Goal: Entertainment & Leisure: Consume media (video, audio)

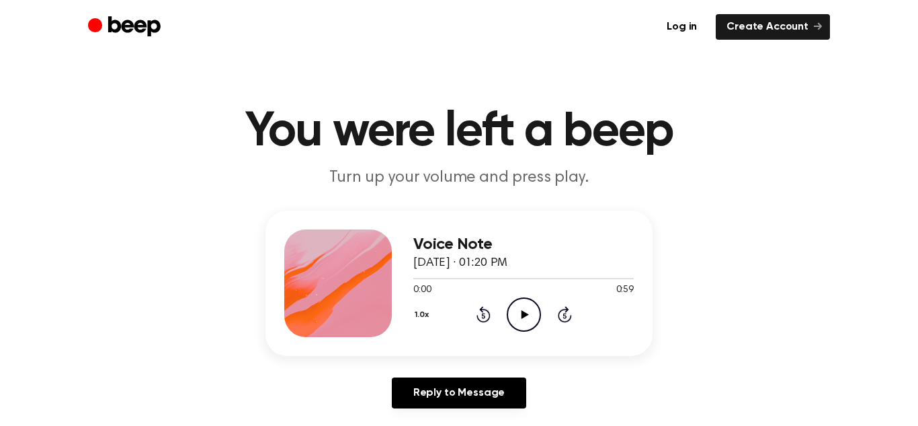
click at [526, 321] on icon "Play Audio" at bounding box center [524, 314] width 34 height 34
click at [526, 321] on icon "Pause Audio" at bounding box center [524, 314] width 34 height 34
click at [526, 321] on icon "Play Audio" at bounding box center [524, 314] width 34 height 34
click at [526, 321] on icon "Pause Audio" at bounding box center [524, 314] width 34 height 34
click at [526, 321] on icon "Play Audio" at bounding box center [524, 314] width 34 height 34
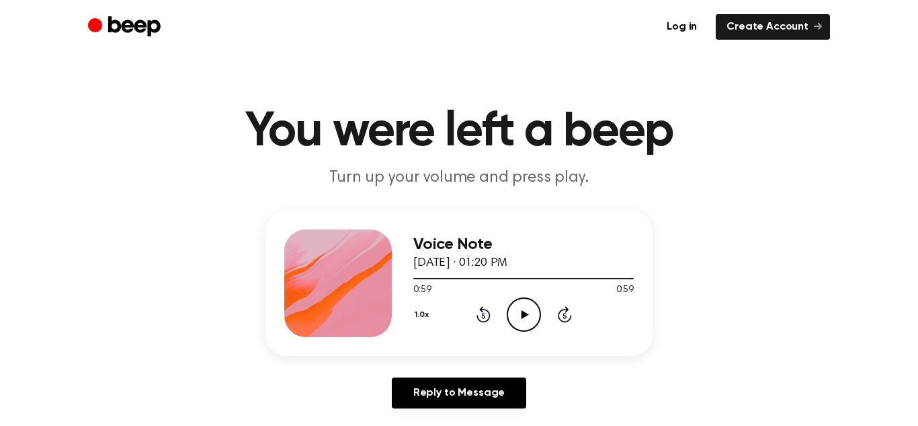
click at [512, 320] on icon "Play Audio" at bounding box center [524, 314] width 34 height 34
click at [525, 321] on icon "Play Audio" at bounding box center [524, 314] width 34 height 34
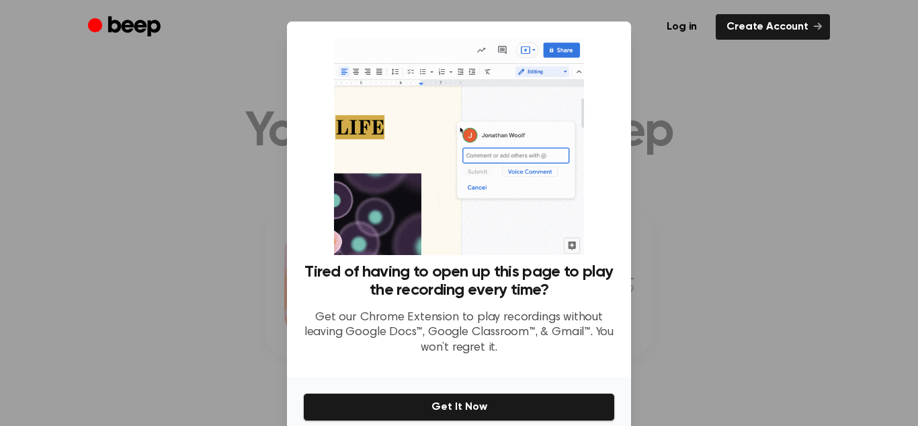
click at [229, 174] on div at bounding box center [459, 213] width 918 height 426
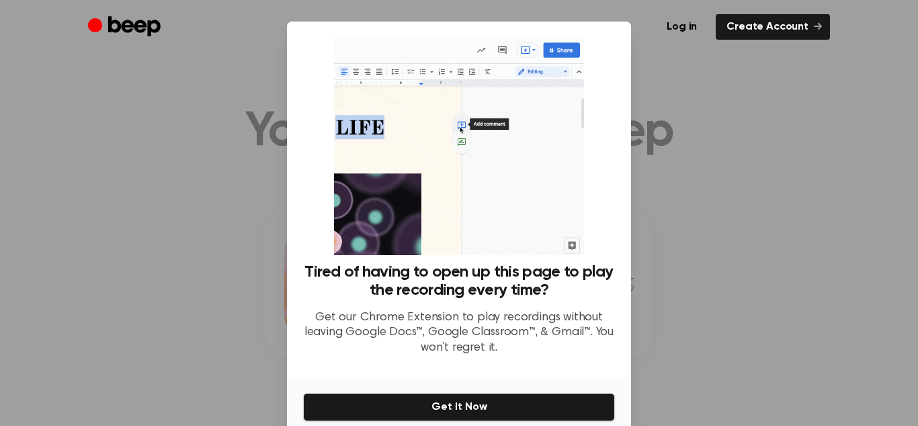
click at [709, 77] on div at bounding box center [459, 213] width 918 height 426
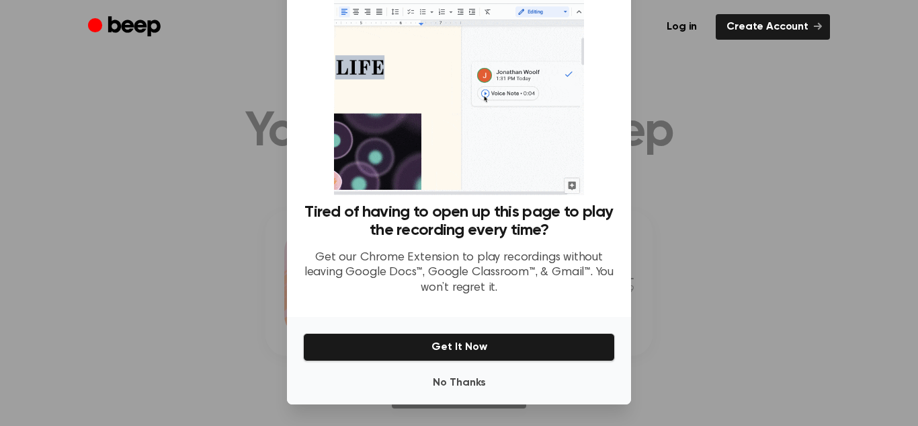
scroll to position [54, 0]
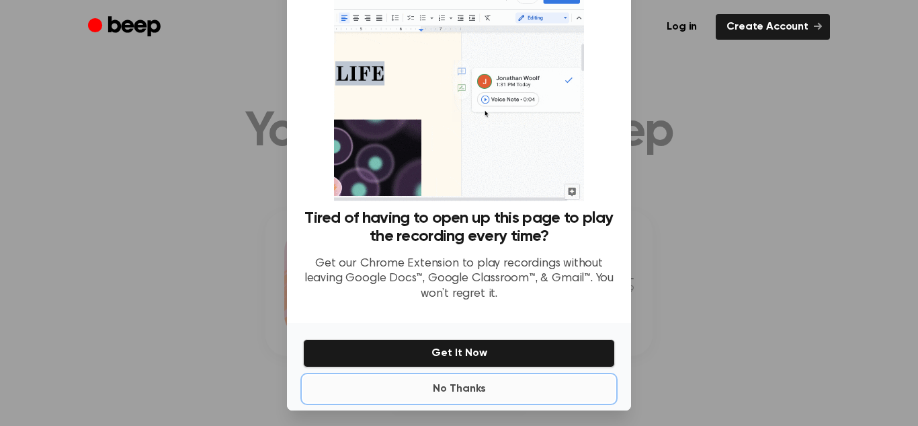
click at [506, 395] on button "No Thanks" at bounding box center [459, 388] width 312 height 27
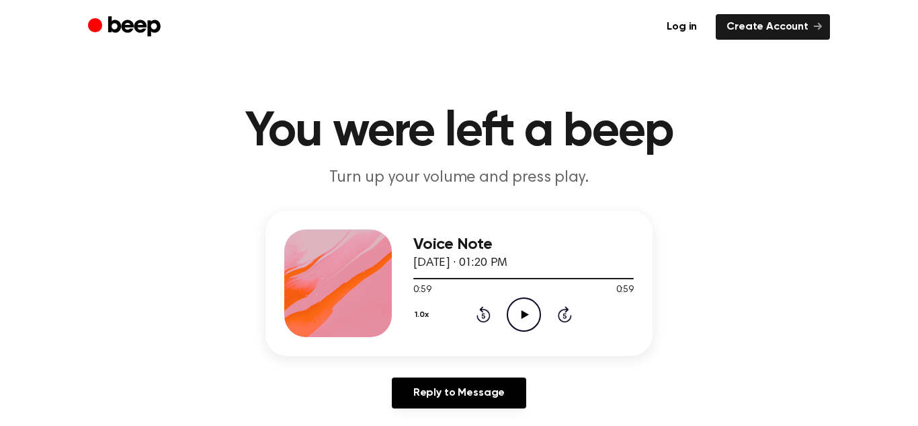
click at [519, 309] on icon "Play Audio" at bounding box center [524, 314] width 34 height 34
click at [524, 312] on icon at bounding box center [524, 314] width 7 height 9
click at [518, 313] on icon "Play Audio" at bounding box center [524, 314] width 34 height 34
click at [521, 313] on icon at bounding box center [524, 314] width 7 height 9
click at [524, 317] on icon "Play Audio" at bounding box center [524, 314] width 34 height 34
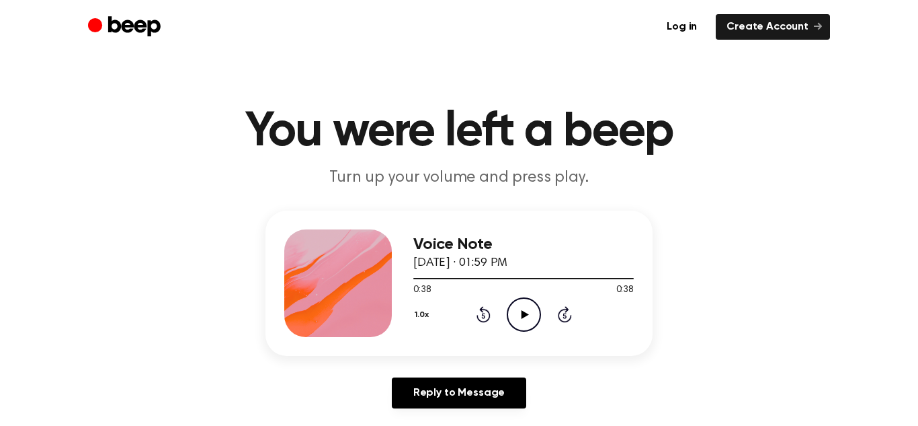
click at [520, 315] on icon "Play Audio" at bounding box center [524, 314] width 34 height 34
click at [517, 307] on icon "Play Audio" at bounding box center [524, 314] width 34 height 34
click at [522, 319] on icon "Play Audio" at bounding box center [524, 314] width 34 height 34
click at [516, 310] on icon "Play Audio" at bounding box center [524, 314] width 34 height 34
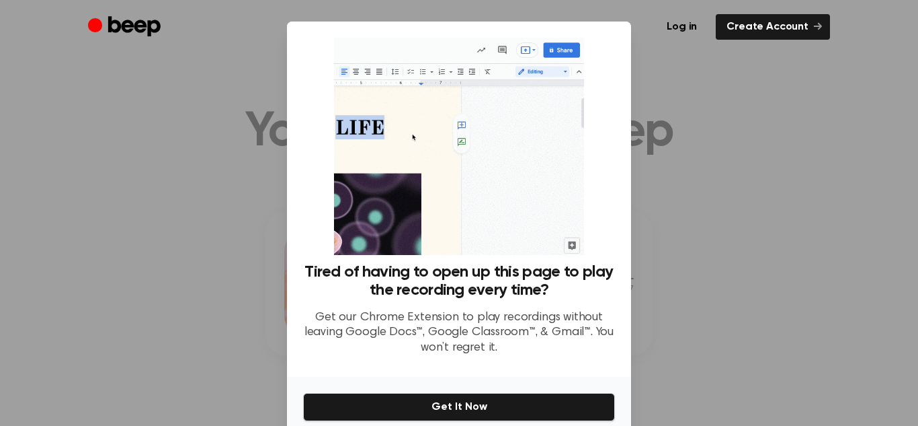
click at [221, 242] on div at bounding box center [459, 213] width 918 height 426
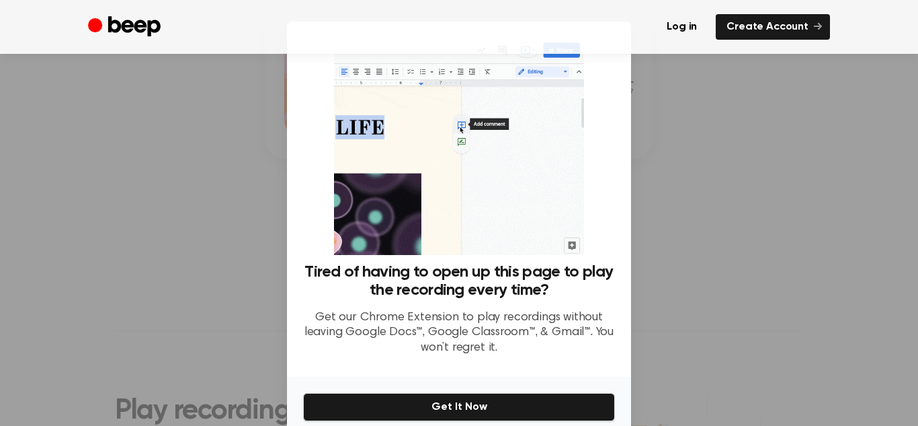
scroll to position [60, 0]
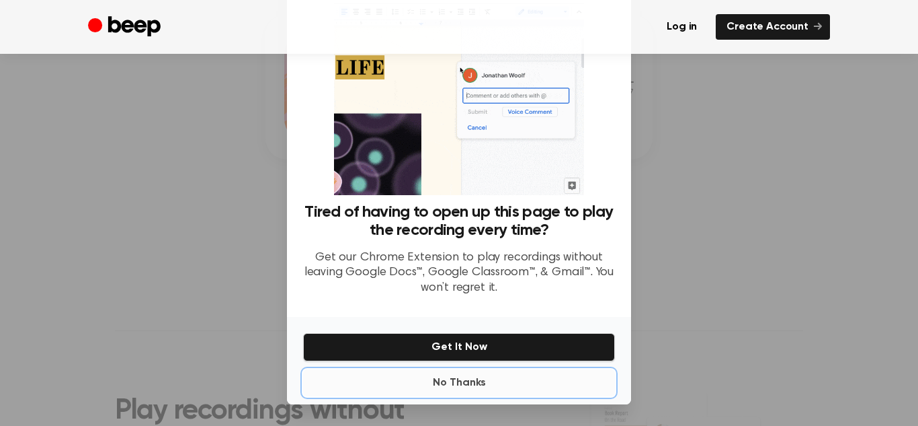
click at [448, 383] on button "No Thanks" at bounding box center [459, 382] width 312 height 27
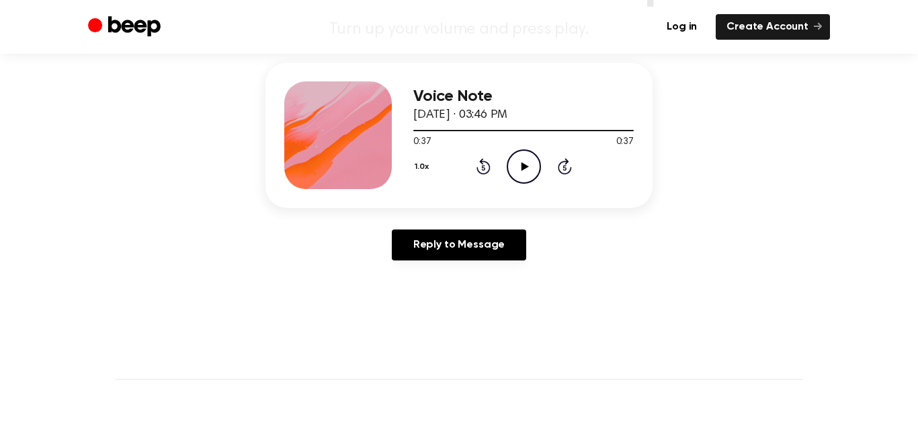
scroll to position [144, 0]
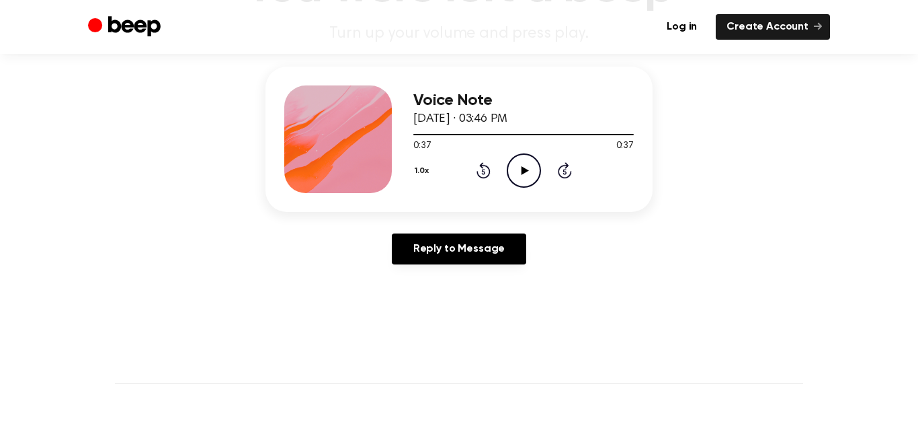
click at [527, 167] on icon "Play Audio" at bounding box center [524, 170] width 34 height 34
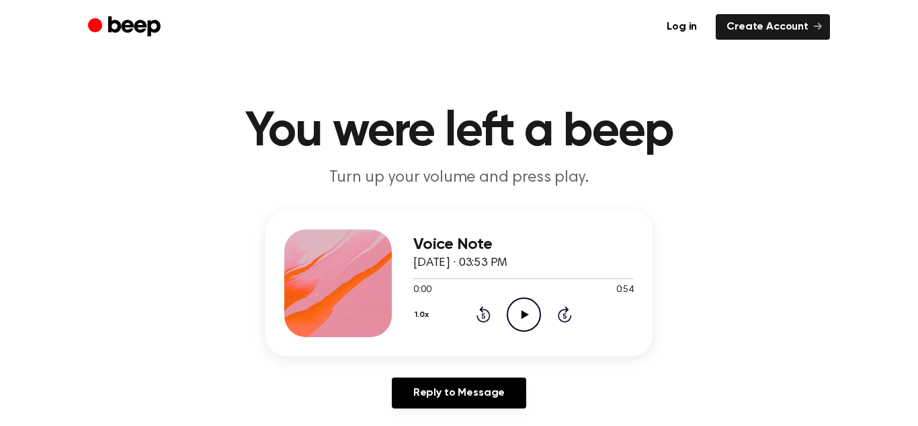
click at [525, 324] on icon "Play Audio" at bounding box center [524, 314] width 34 height 34
click at [518, 315] on icon "Play Audio" at bounding box center [524, 314] width 34 height 34
click at [522, 321] on icon "Play Audio" at bounding box center [524, 314] width 34 height 34
click at [524, 305] on icon "Play Audio" at bounding box center [524, 314] width 34 height 34
click at [522, 298] on circle at bounding box center [524, 314] width 33 height 33
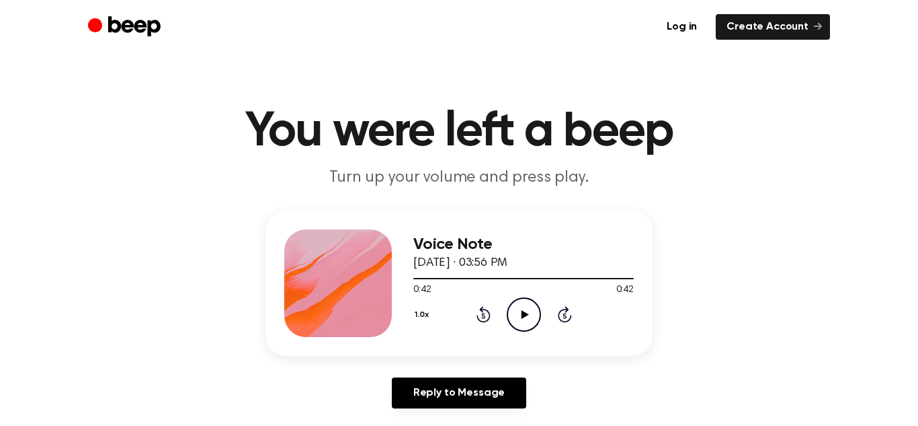
click at [526, 317] on icon "Play Audio" at bounding box center [524, 314] width 34 height 34
click at [526, 311] on icon "Play Audio" at bounding box center [524, 314] width 34 height 34
click at [524, 323] on icon "Play Audio" at bounding box center [524, 314] width 34 height 34
click at [524, 314] on icon at bounding box center [524, 314] width 7 height 9
click at [527, 315] on icon "Play Audio" at bounding box center [524, 314] width 34 height 34
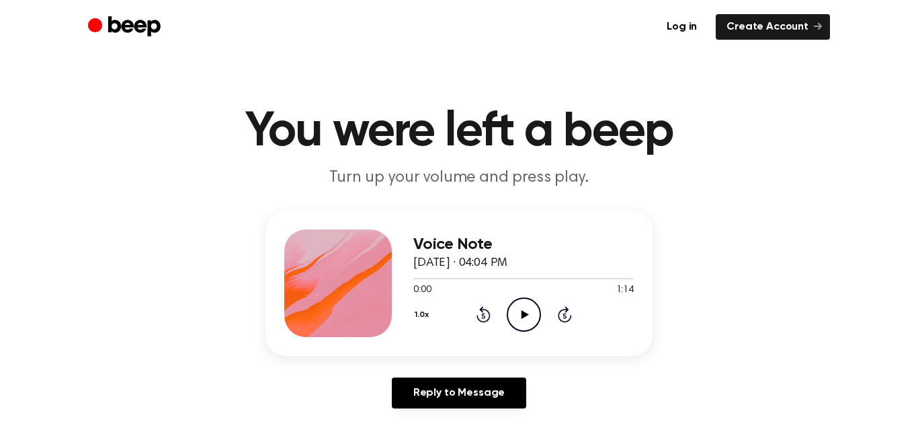
click at [524, 315] on icon at bounding box center [524, 314] width 7 height 9
click at [512, 309] on icon "Pause Audio" at bounding box center [524, 314] width 34 height 34
click at [484, 314] on icon at bounding box center [482, 315] width 3 height 5
click at [526, 316] on icon "Play Audio" at bounding box center [524, 314] width 34 height 34
click at [526, 316] on icon at bounding box center [524, 314] width 6 height 9
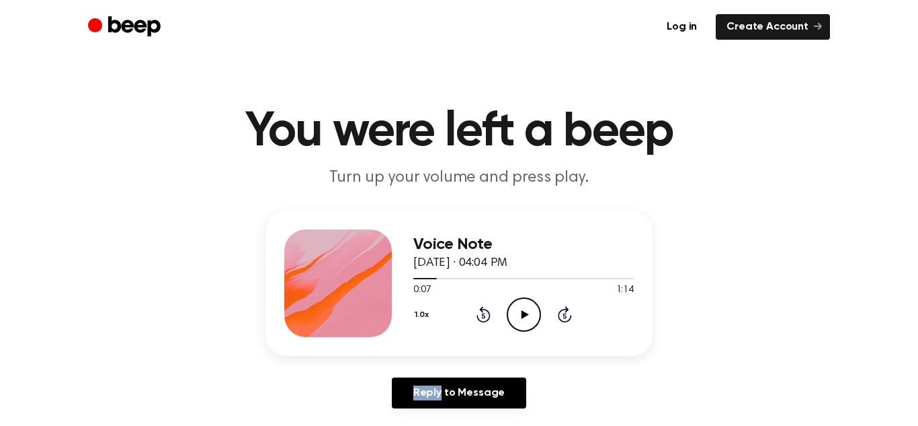
click at [526, 316] on icon "Play Audio" at bounding box center [524, 314] width 34 height 34
click at [530, 311] on icon "Play Audio" at bounding box center [524, 314] width 34 height 34
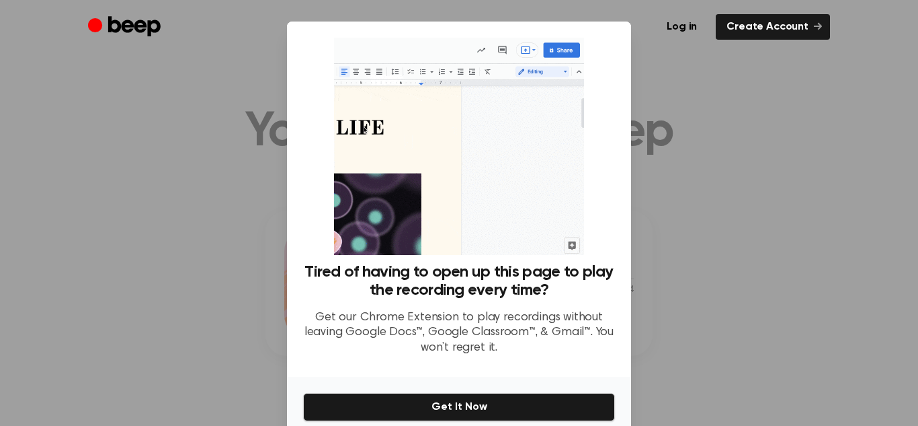
scroll to position [60, 0]
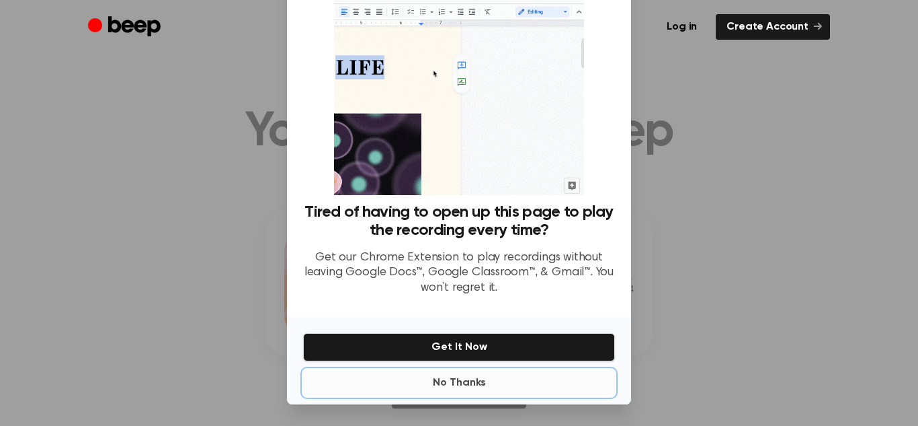
click at [523, 390] on button "No Thanks" at bounding box center [459, 382] width 312 height 27
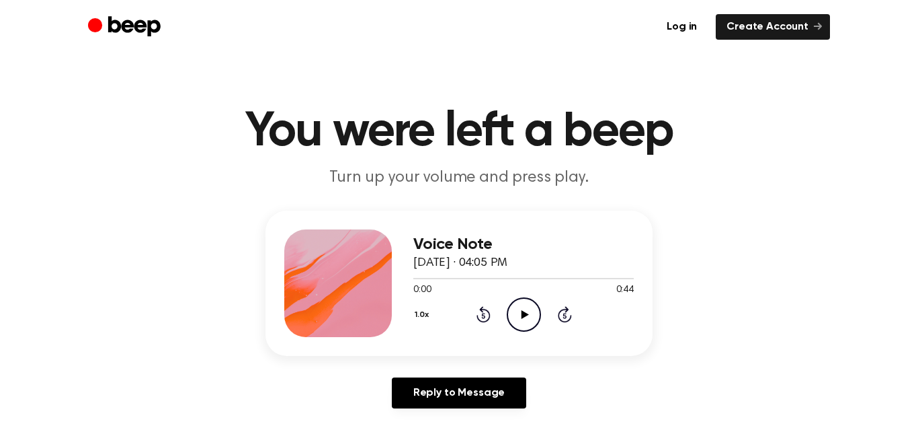
click at [526, 311] on icon "Play Audio" at bounding box center [524, 314] width 34 height 34
click at [516, 322] on icon "Play Audio" at bounding box center [524, 314] width 34 height 34
click at [516, 322] on icon "Pause Audio" at bounding box center [524, 314] width 34 height 34
click at [516, 322] on icon "Play Audio" at bounding box center [524, 314] width 34 height 34
click at [516, 313] on icon "Play Audio" at bounding box center [524, 314] width 34 height 34
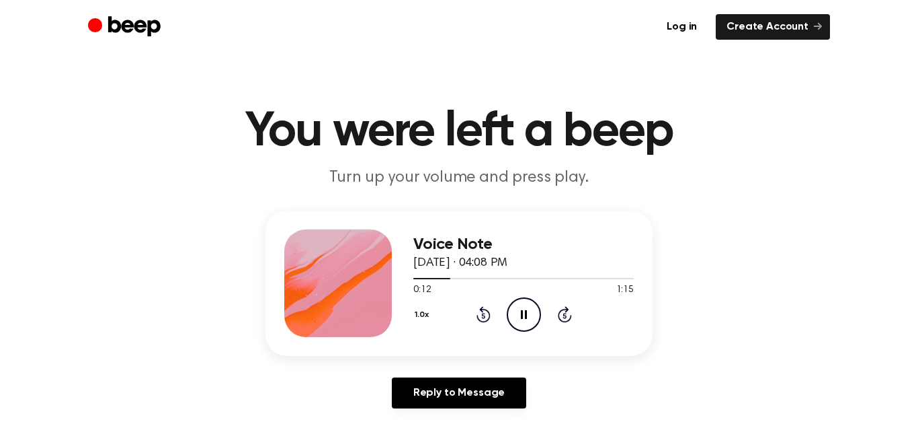
click at [522, 315] on icon "Pause Audio" at bounding box center [524, 314] width 34 height 34
click at [520, 322] on icon "Play Audio" at bounding box center [524, 314] width 34 height 34
click at [518, 313] on icon "Play Audio" at bounding box center [524, 314] width 34 height 34
click at [521, 319] on icon "Play Audio" at bounding box center [524, 314] width 34 height 34
